Goal: Task Accomplishment & Management: Manage account settings

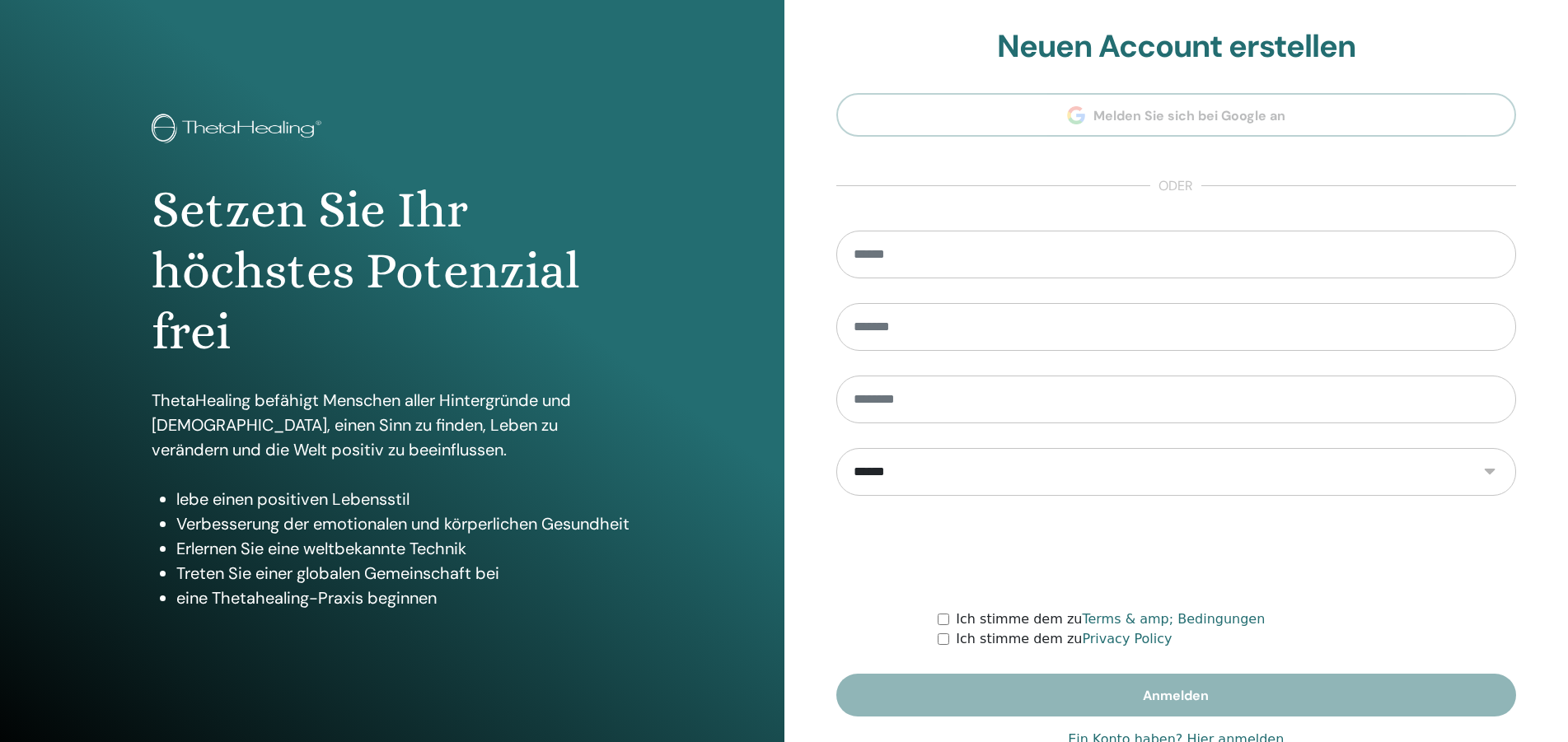
click at [1201, 735] on link "Ein Konto haben? Hier anmelden" at bounding box center [1175, 739] width 216 height 20
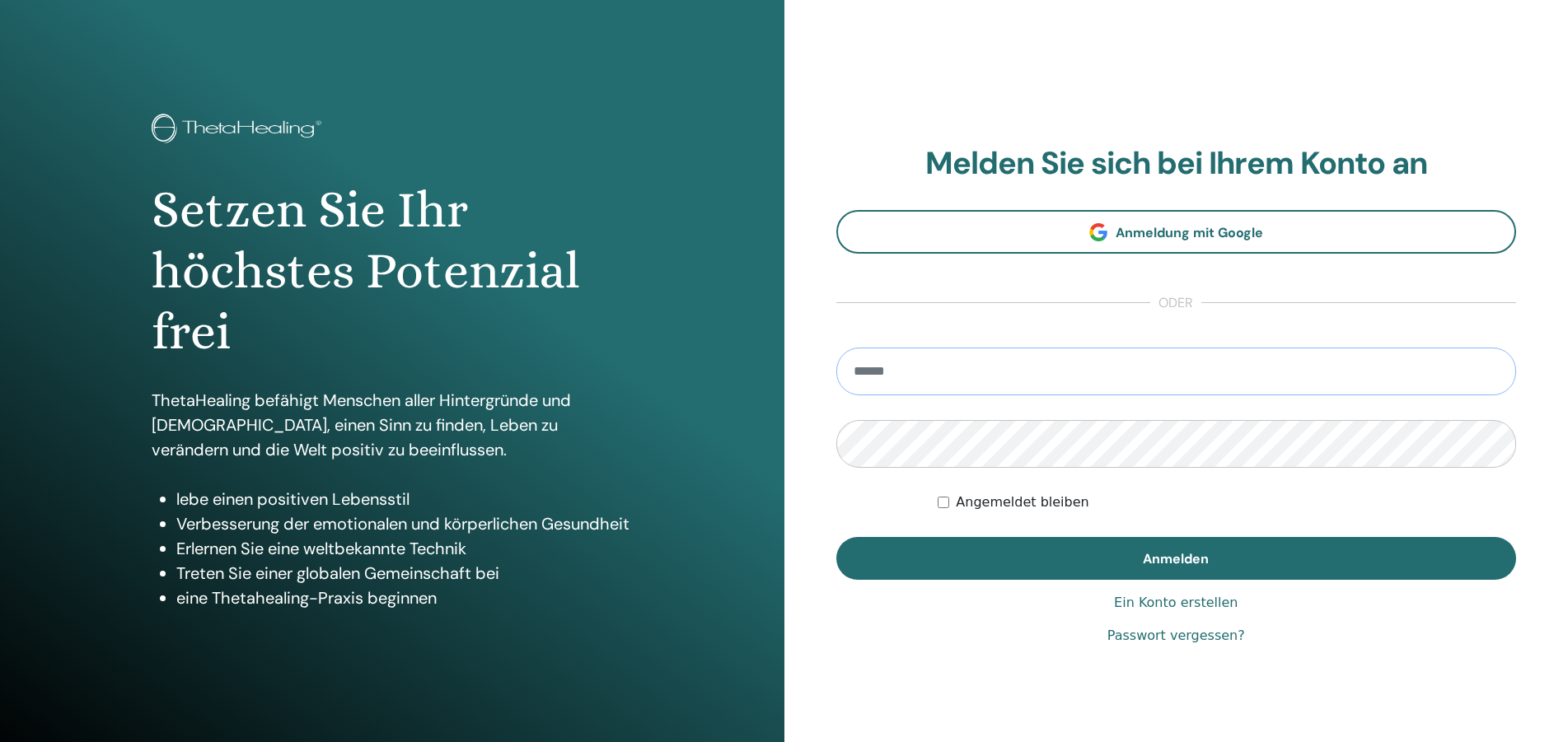
click at [924, 378] on input "email" at bounding box center [1176, 371] width 681 height 47
type input "**********"
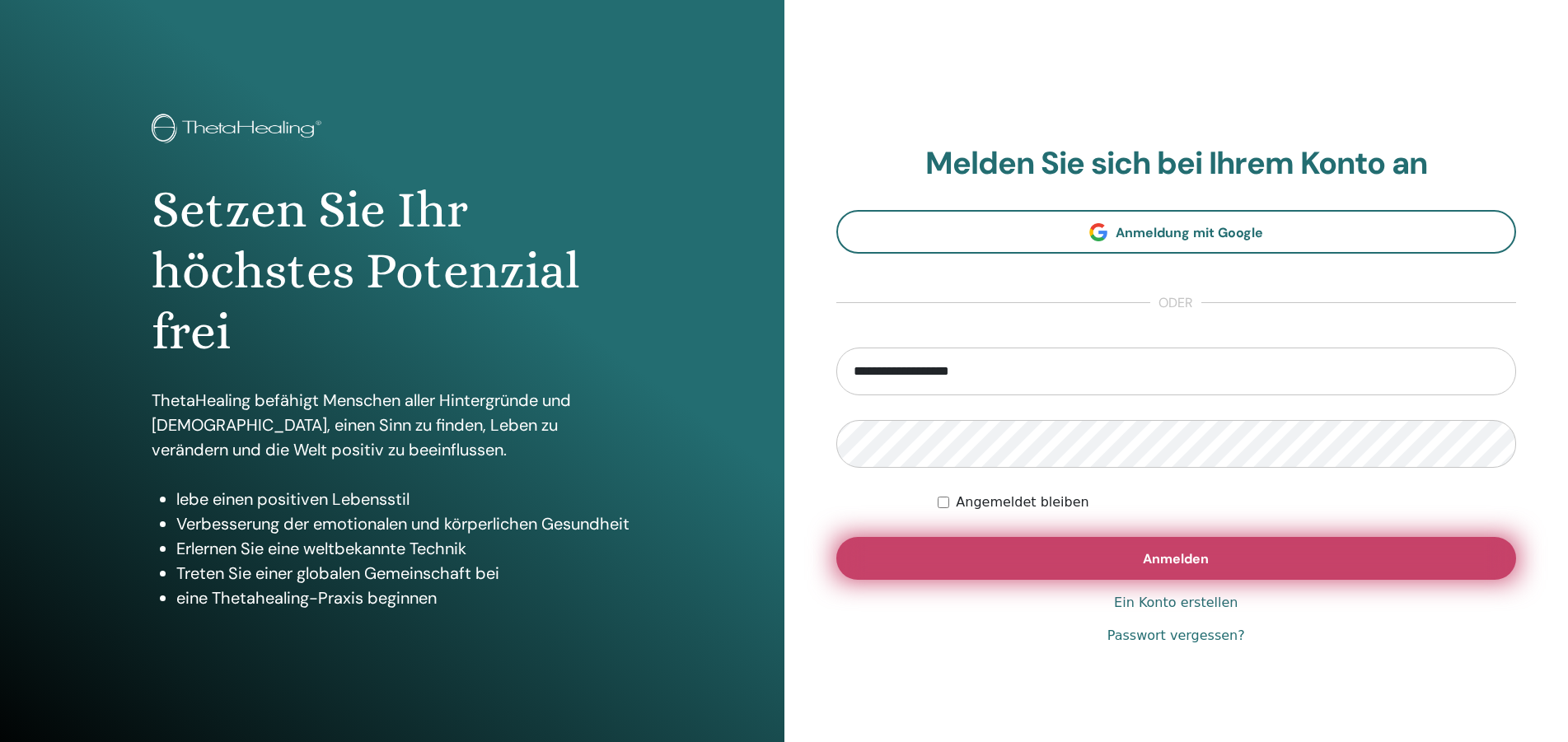
click at [1210, 560] on button "Anmelden" at bounding box center [1176, 558] width 681 height 43
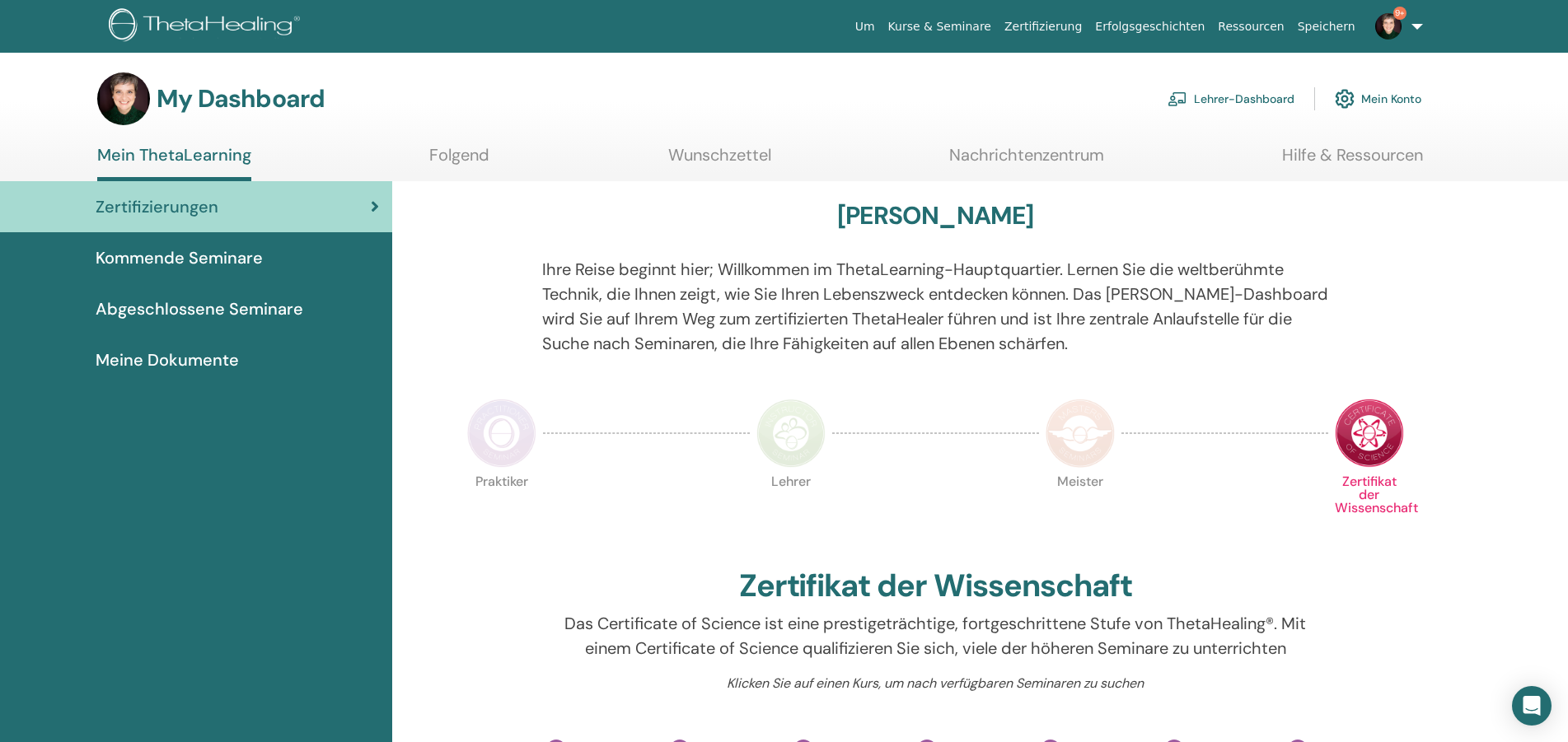
click at [1276, 97] on link "Lehrer-Dashboard" at bounding box center [1231, 98] width 126 height 36
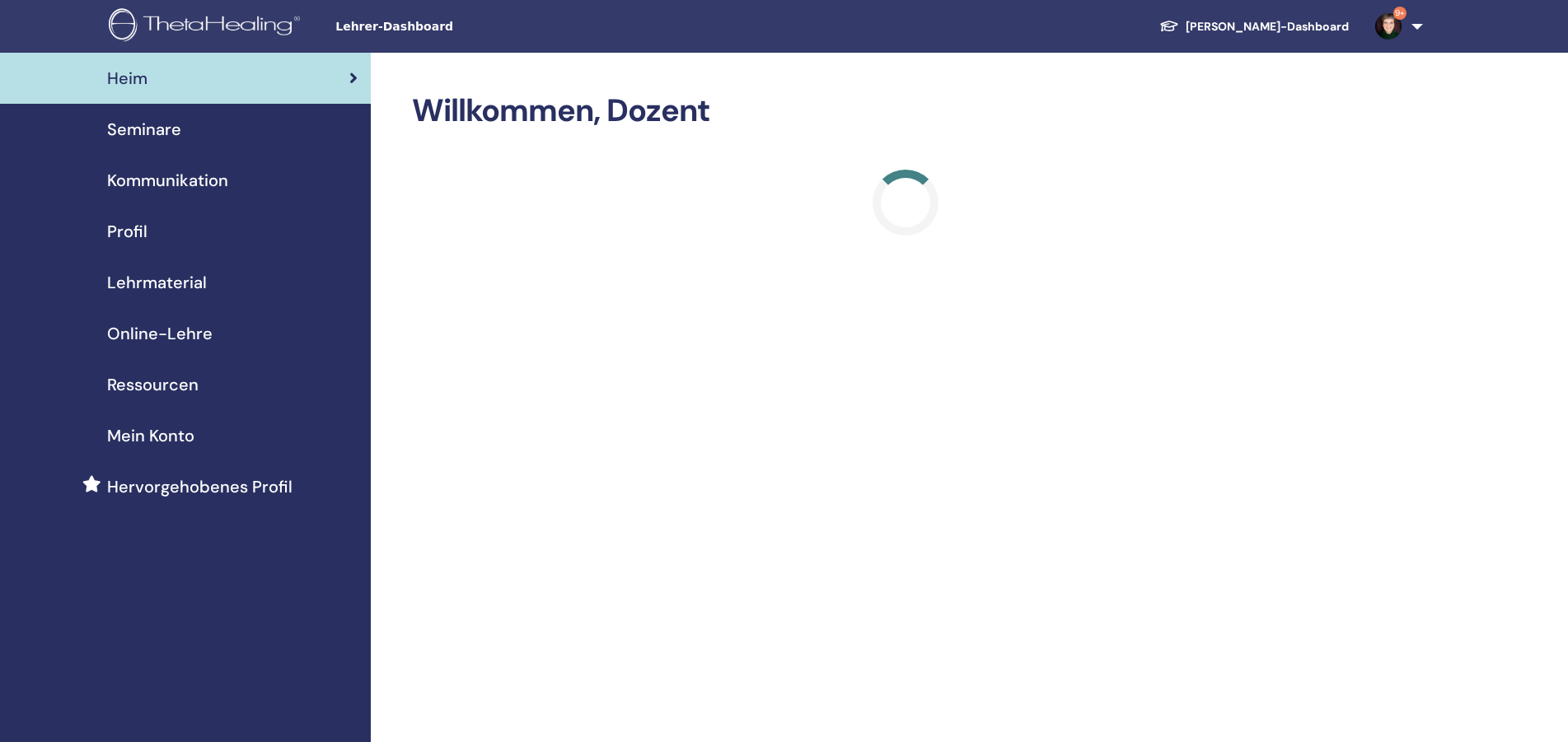
click at [171, 129] on span "Seminare" at bounding box center [144, 129] width 74 height 25
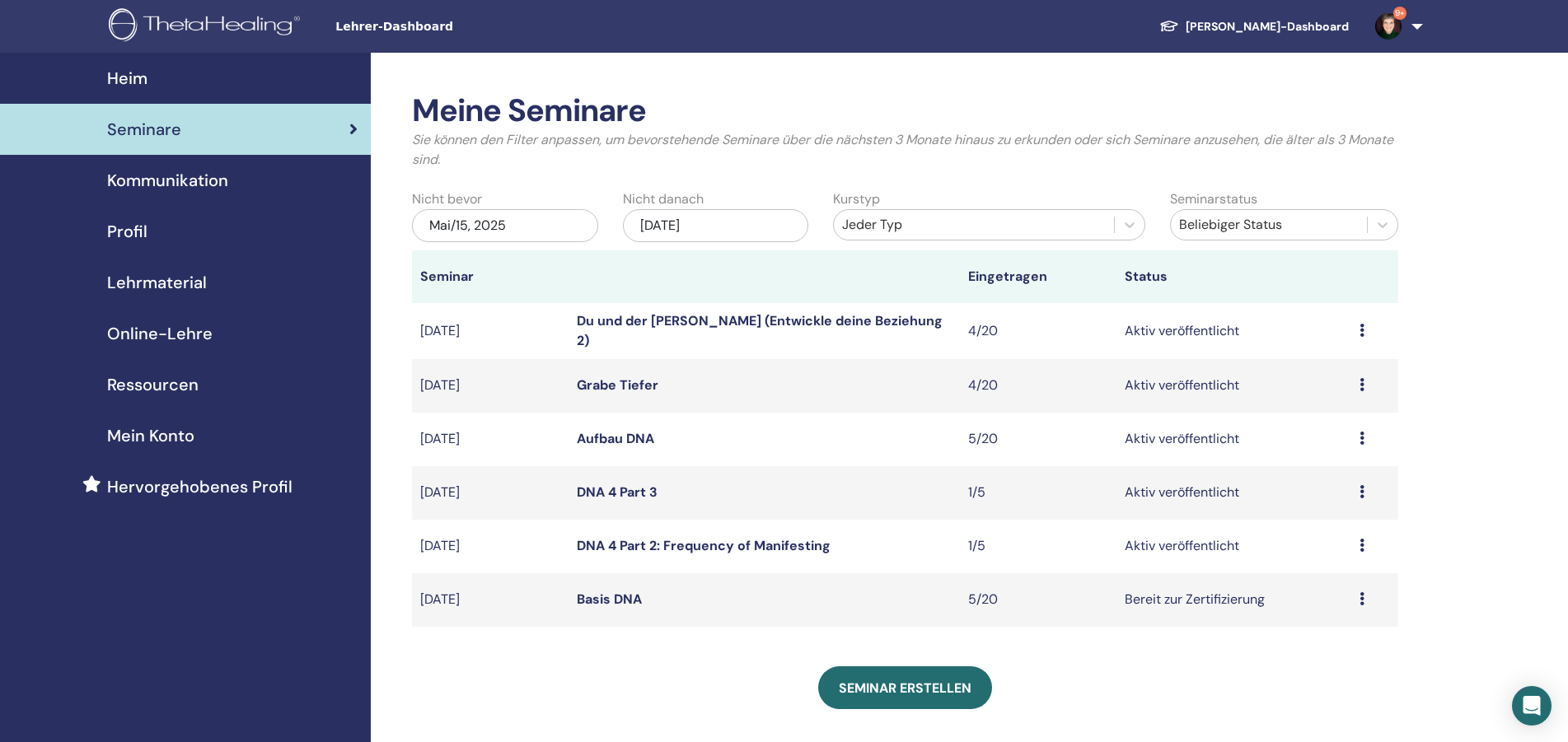
click at [1362, 437] on icon at bounding box center [1362, 437] width 5 height 13
click at [1311, 496] on link "Teilnehmer" at bounding box center [1318, 501] width 67 height 18
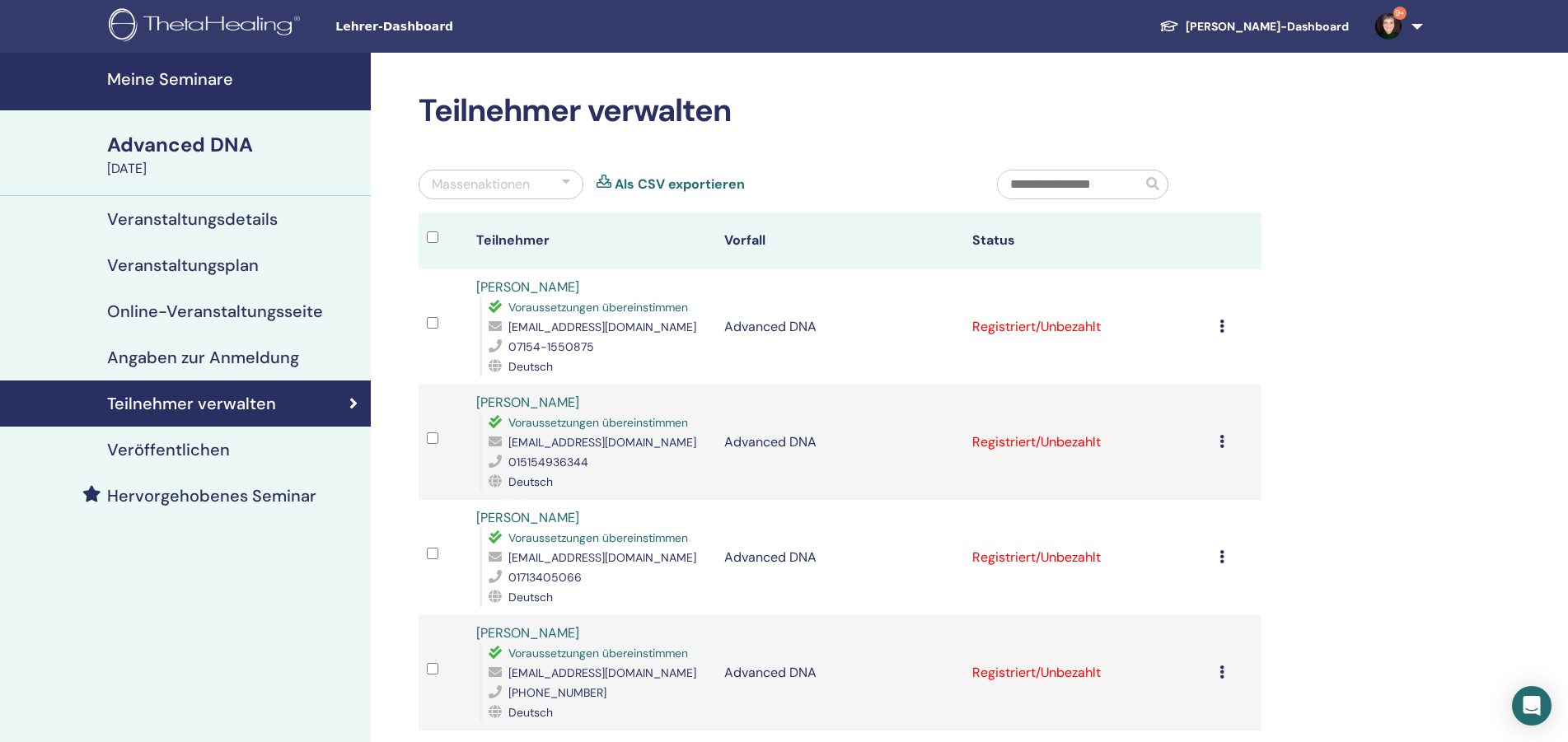
click at [185, 74] on h4 "Meine Seminare" at bounding box center [234, 79] width 254 height 20
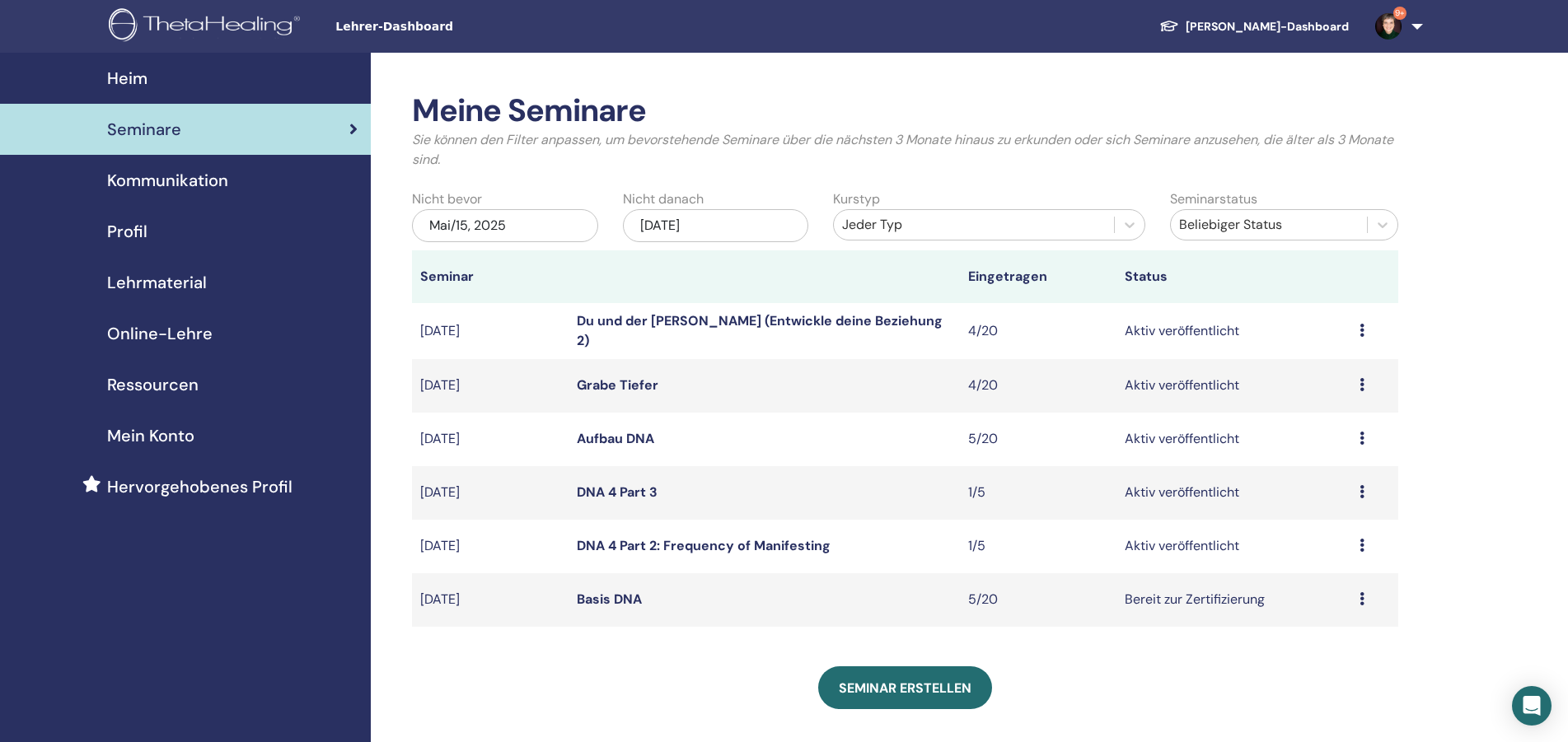
click at [627, 384] on link "Grabe Tiefer" at bounding box center [617, 385] width 82 height 18
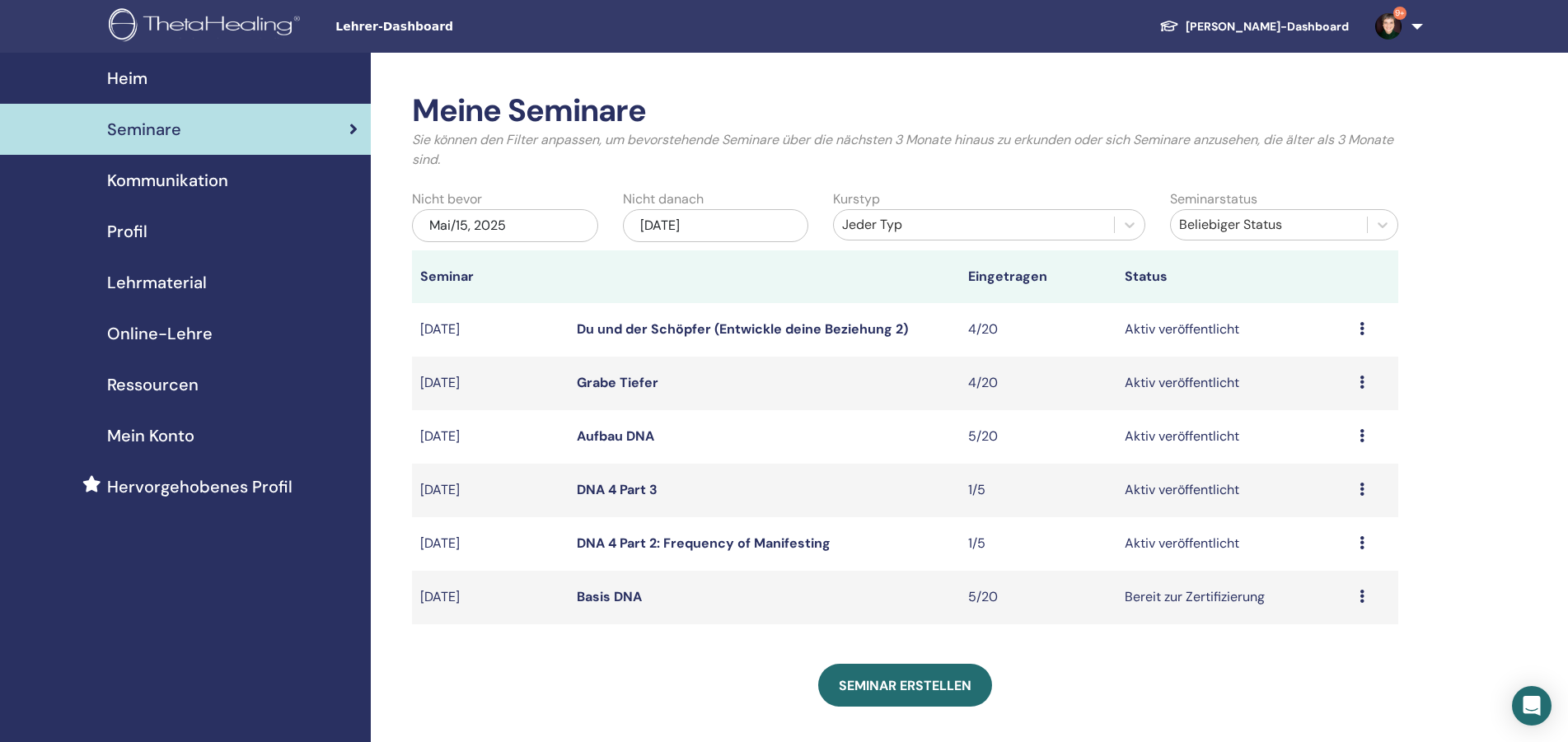
click at [579, 334] on link "Du und der Schöpfer (Entwickle deine Beziehung 2)" at bounding box center [741, 329] width 331 height 18
